Goal: Subscribe to service/newsletter

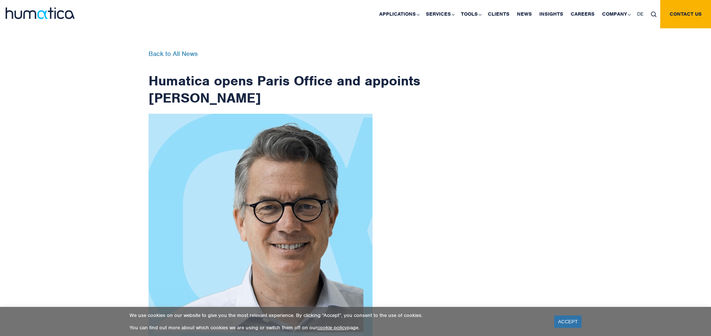
scroll to position [1191, 0]
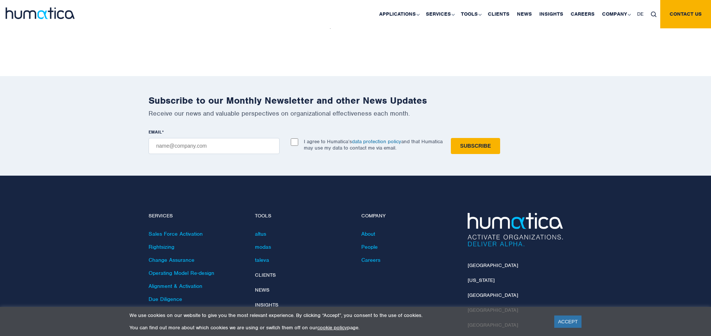
checkbox input "true"
type input "[EMAIL_ADDRESS][DOMAIN_NAME]"
click at [451, 138] on input "Subscribe" at bounding box center [475, 146] width 49 height 16
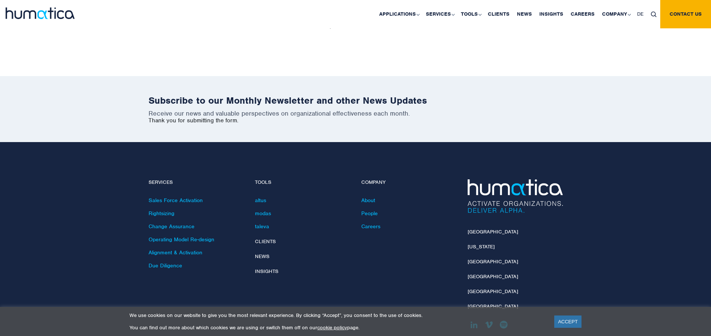
scroll to position [1157, 0]
